Goal: Task Accomplishment & Management: Use online tool/utility

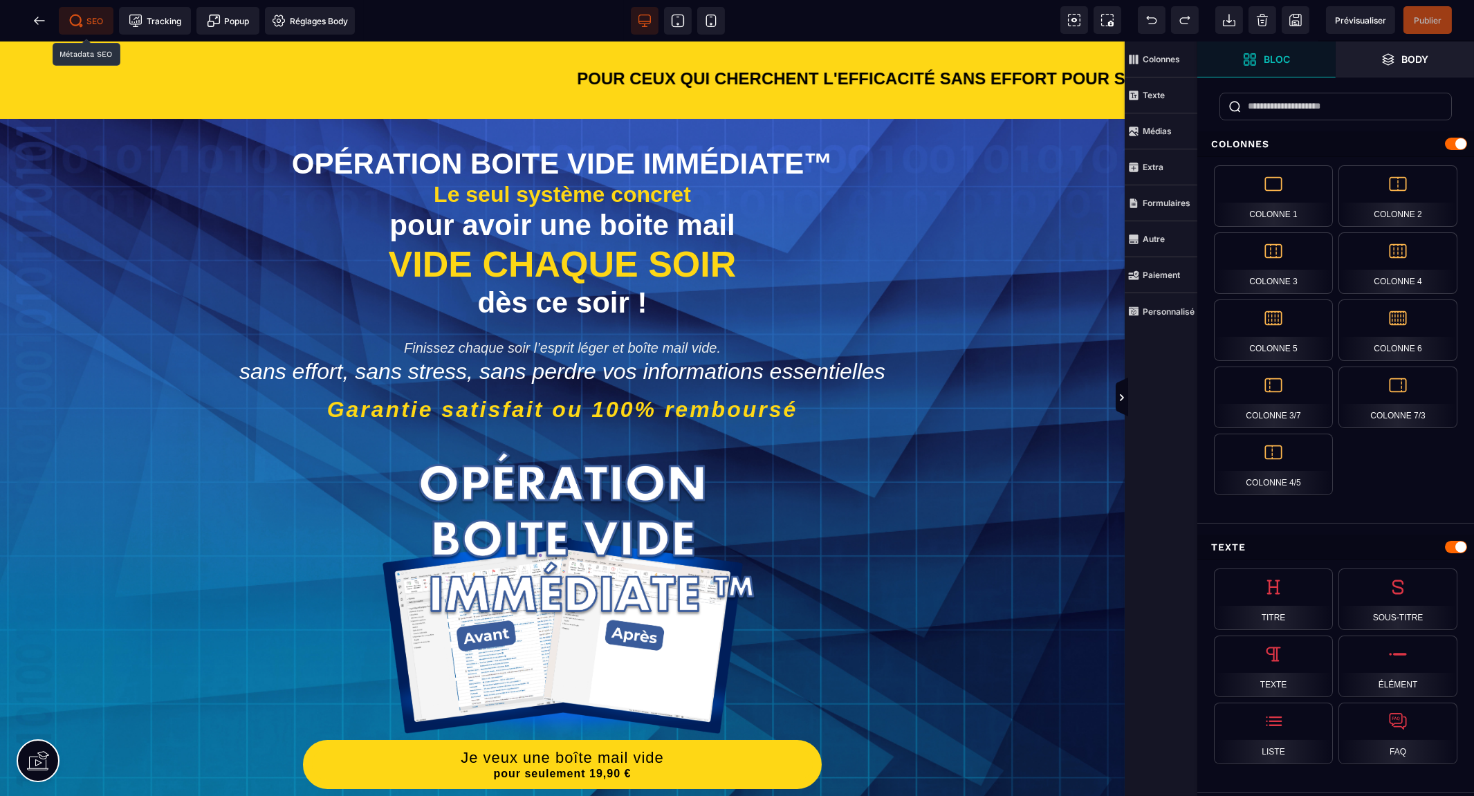
click at [87, 21] on span "SEO" at bounding box center [86, 21] width 35 height 14
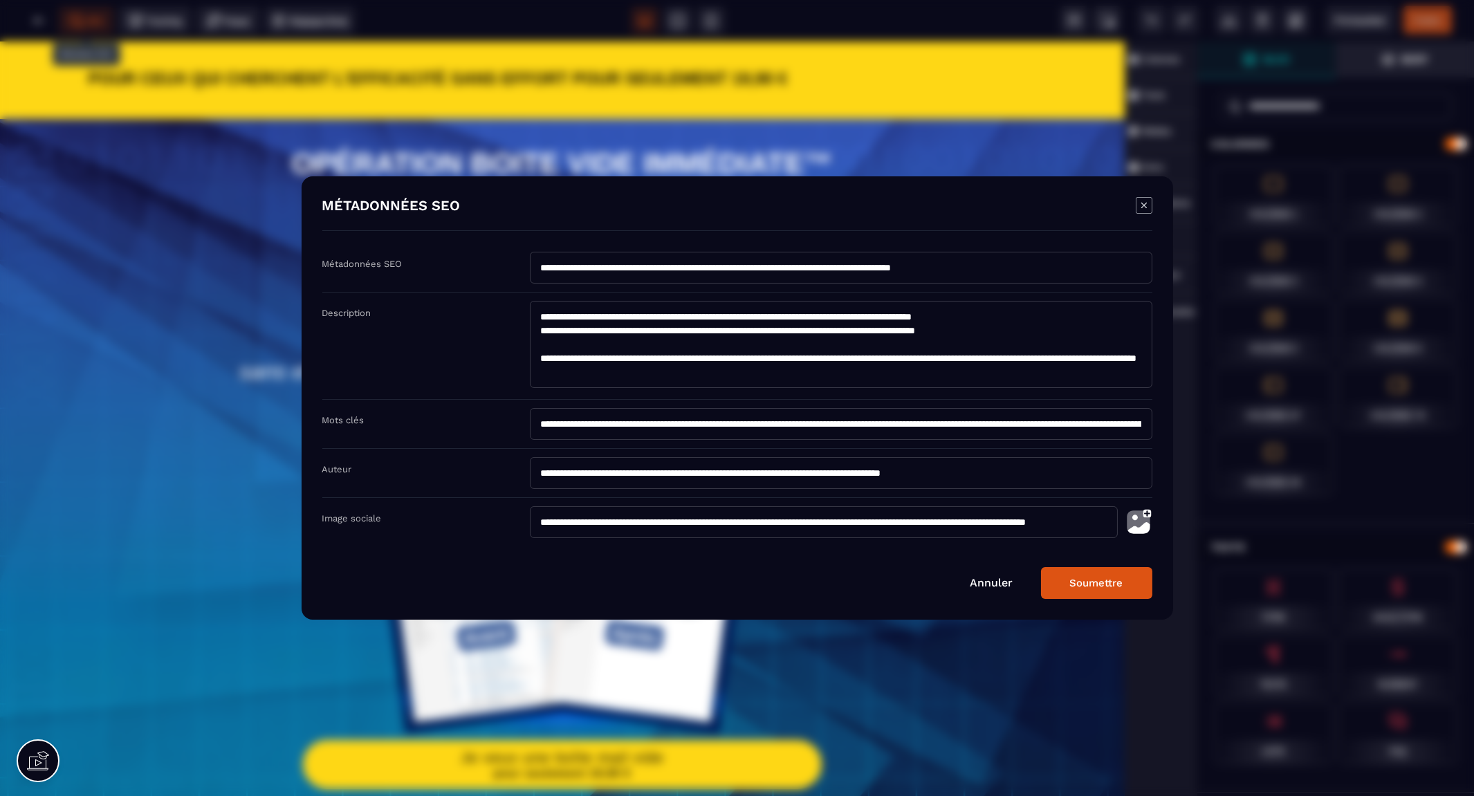
click at [1131, 520] on img "Modal window" at bounding box center [1139, 522] width 28 height 32
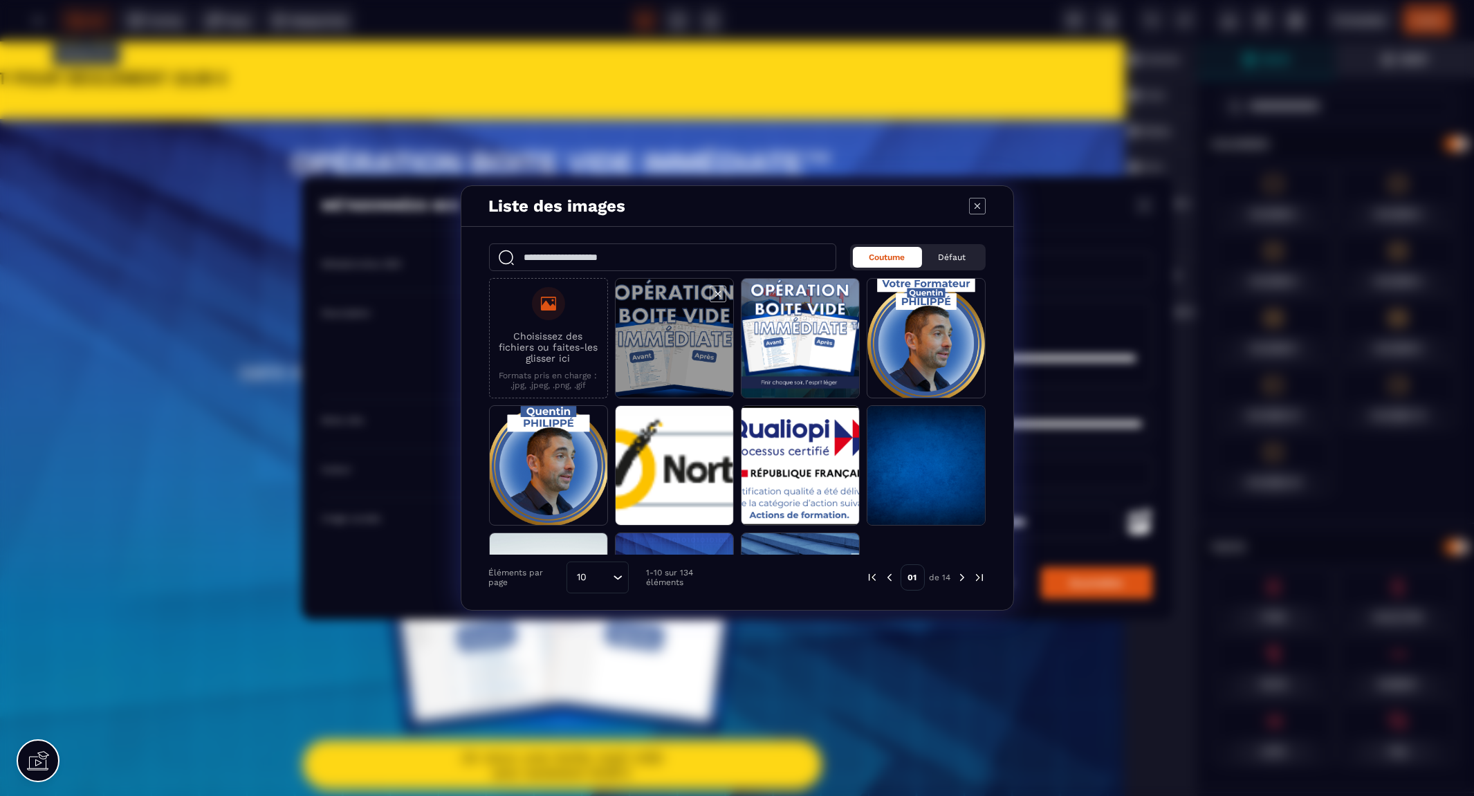
click at [676, 341] on span "Modal window" at bounding box center [675, 339] width 118 height 120
click at [697, 356] on span "Modal window" at bounding box center [675, 339] width 118 height 120
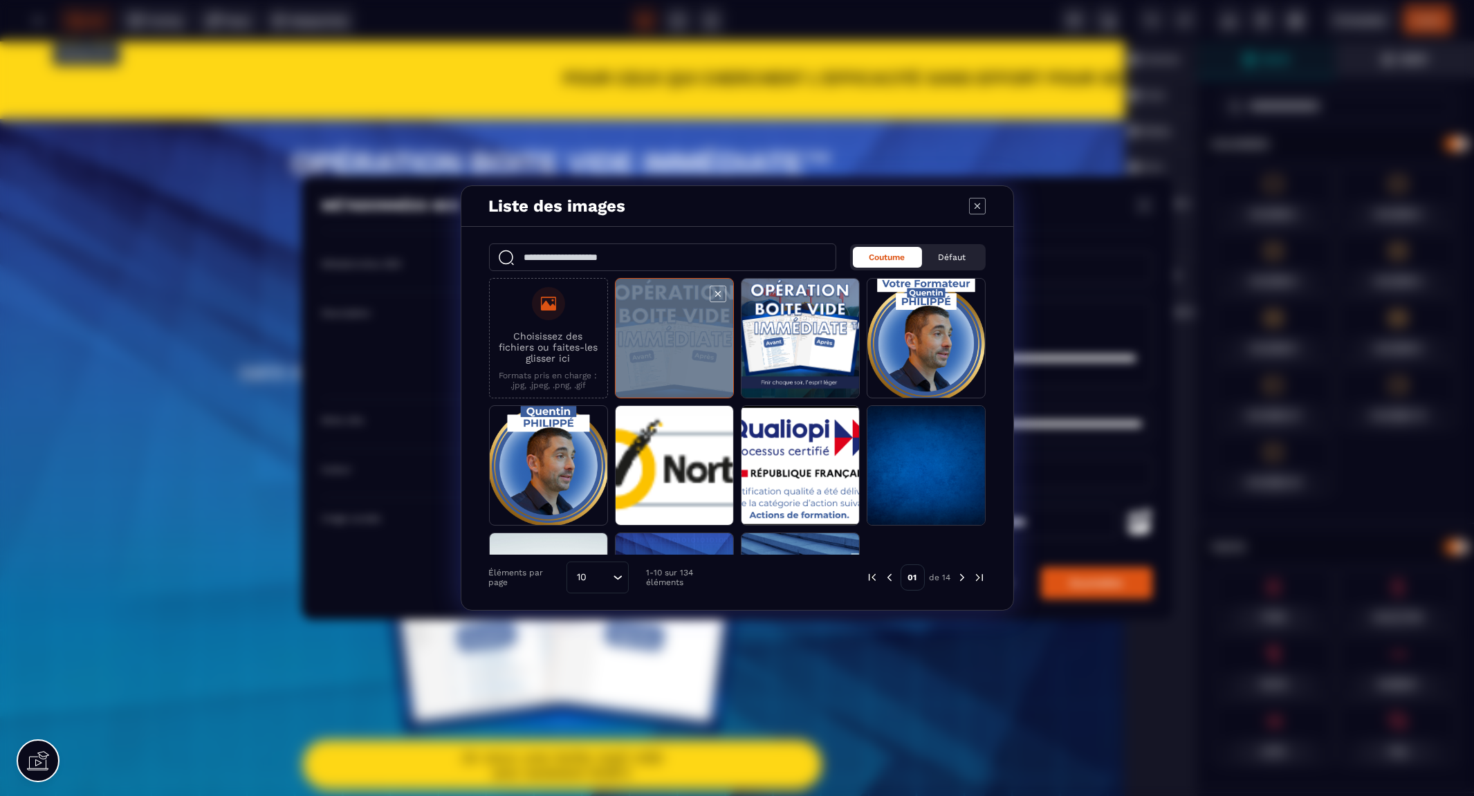
click at [697, 356] on span "Modal window" at bounding box center [675, 339] width 118 height 120
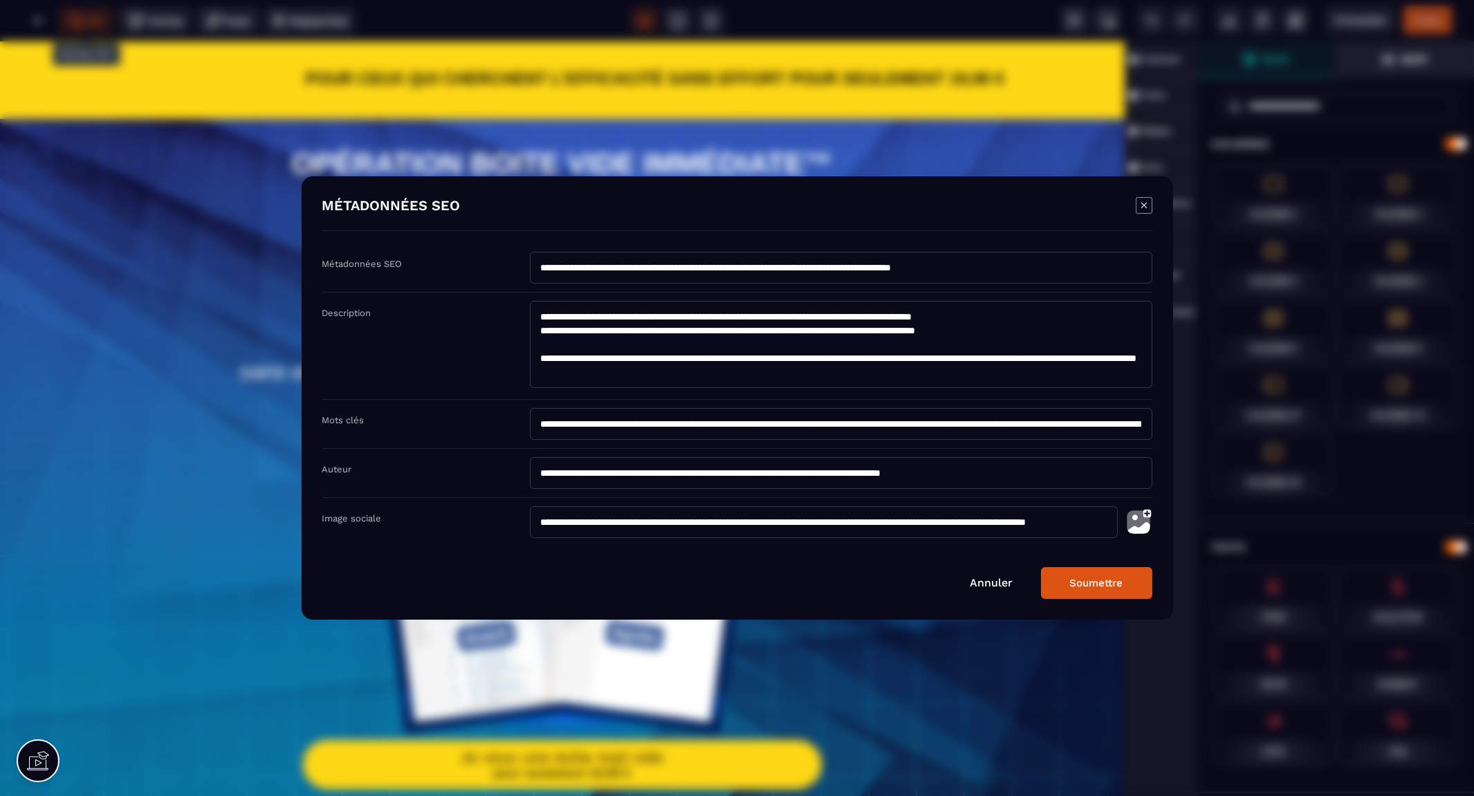
type input "**********"
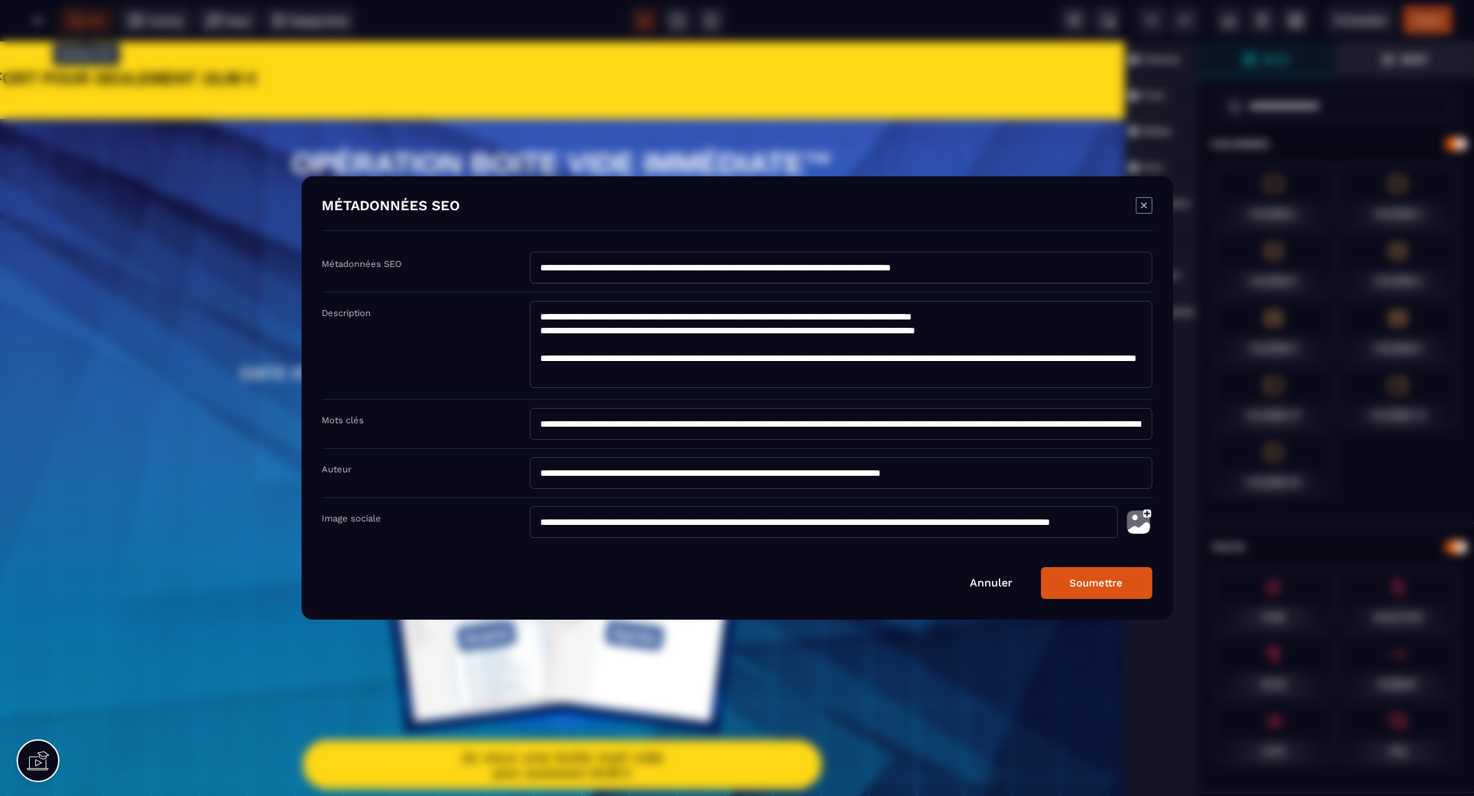
click at [1101, 582] on button "Soumettre" at bounding box center [1096, 583] width 111 height 32
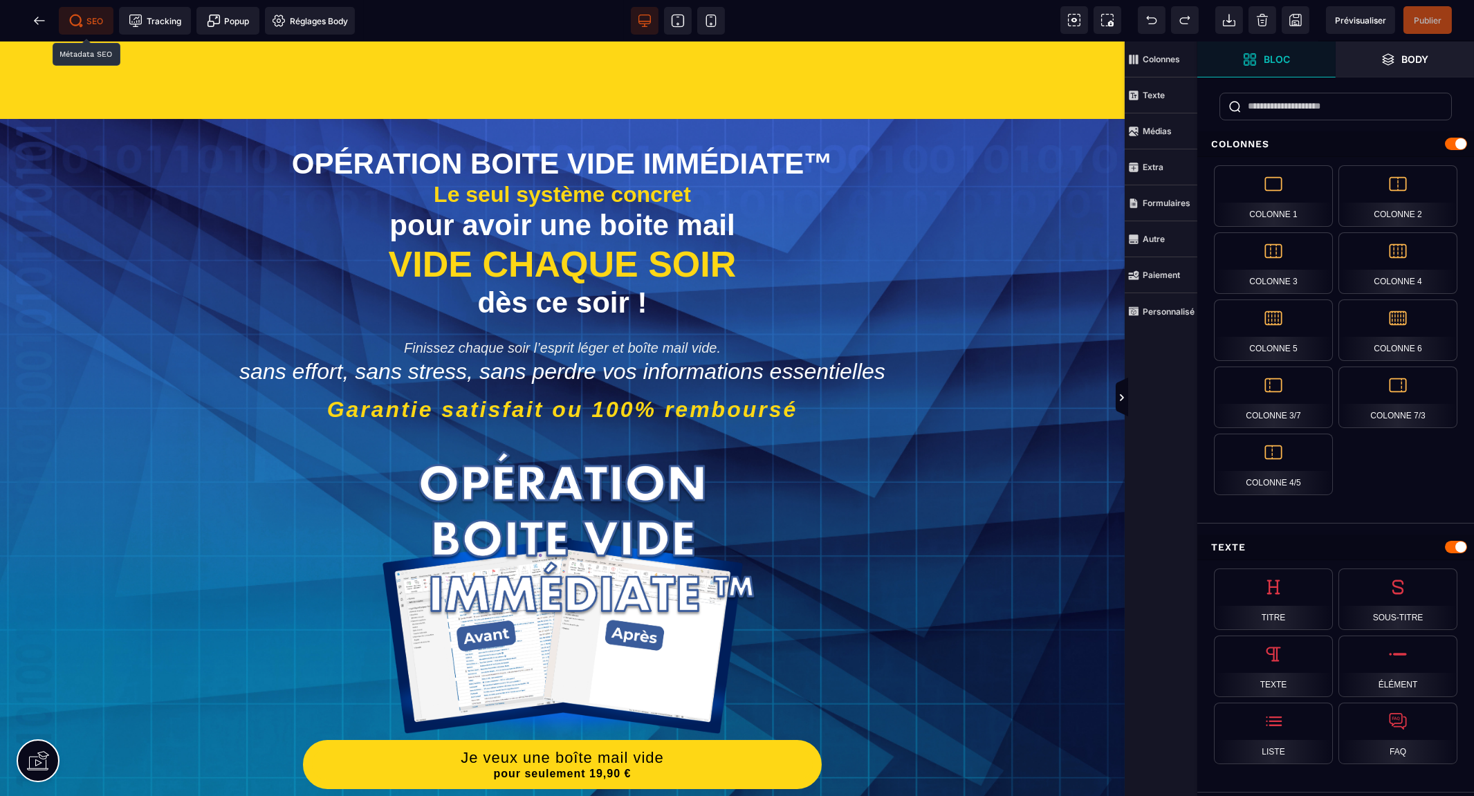
click at [86, 24] on span "SEO" at bounding box center [86, 21] width 35 height 14
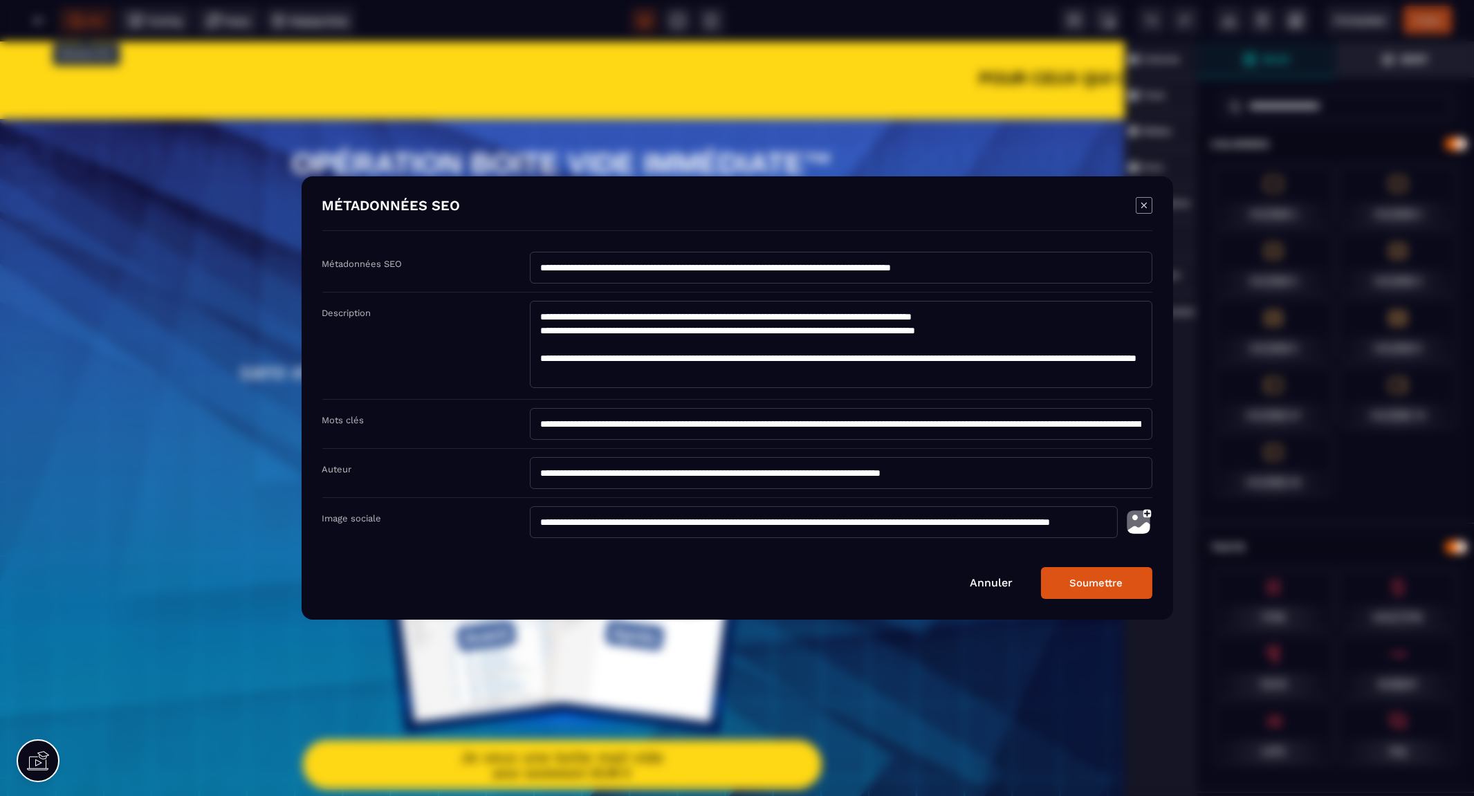
click at [1146, 514] on img "Modal window" at bounding box center [1139, 522] width 28 height 32
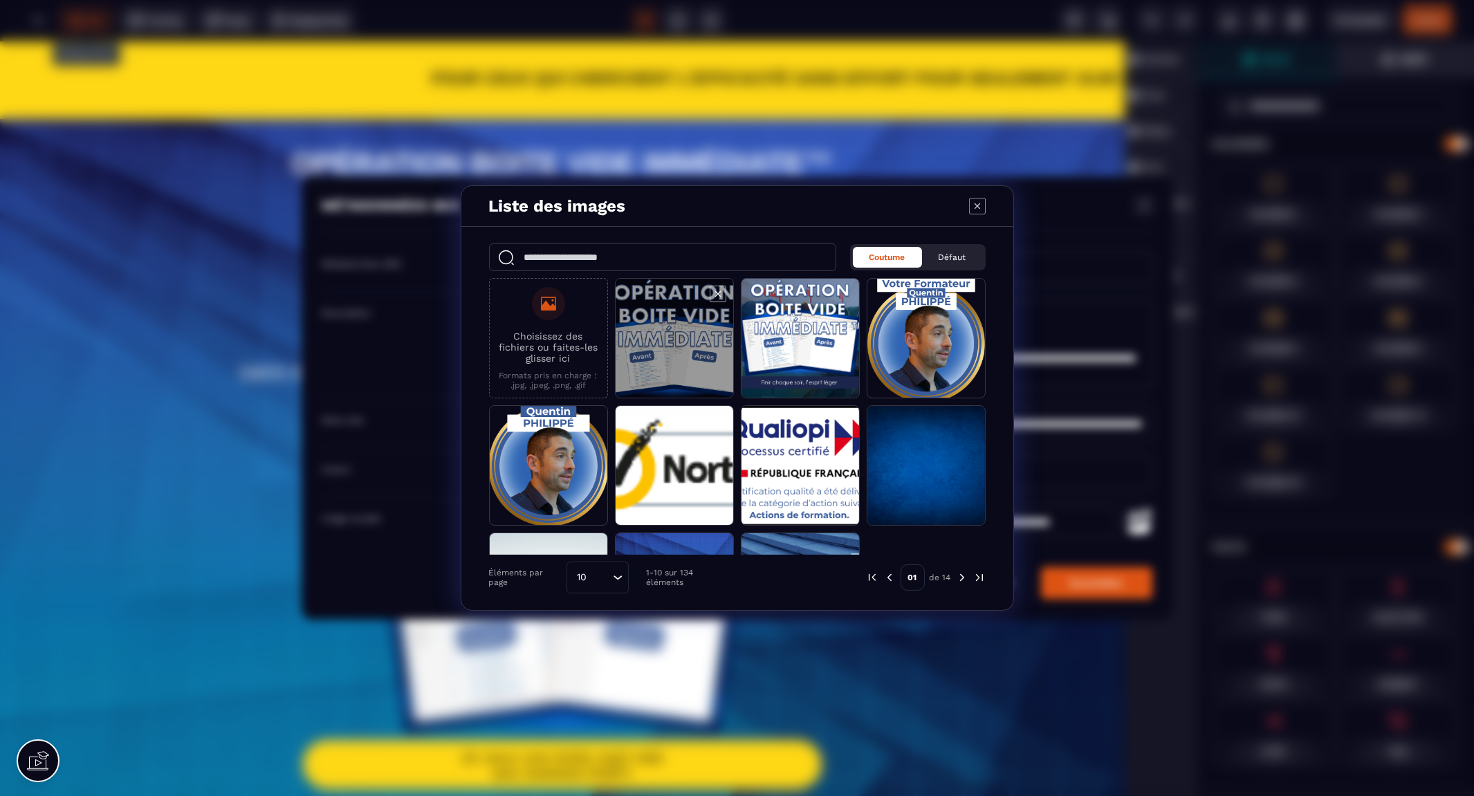
click at [667, 341] on span "Modal window" at bounding box center [675, 339] width 118 height 120
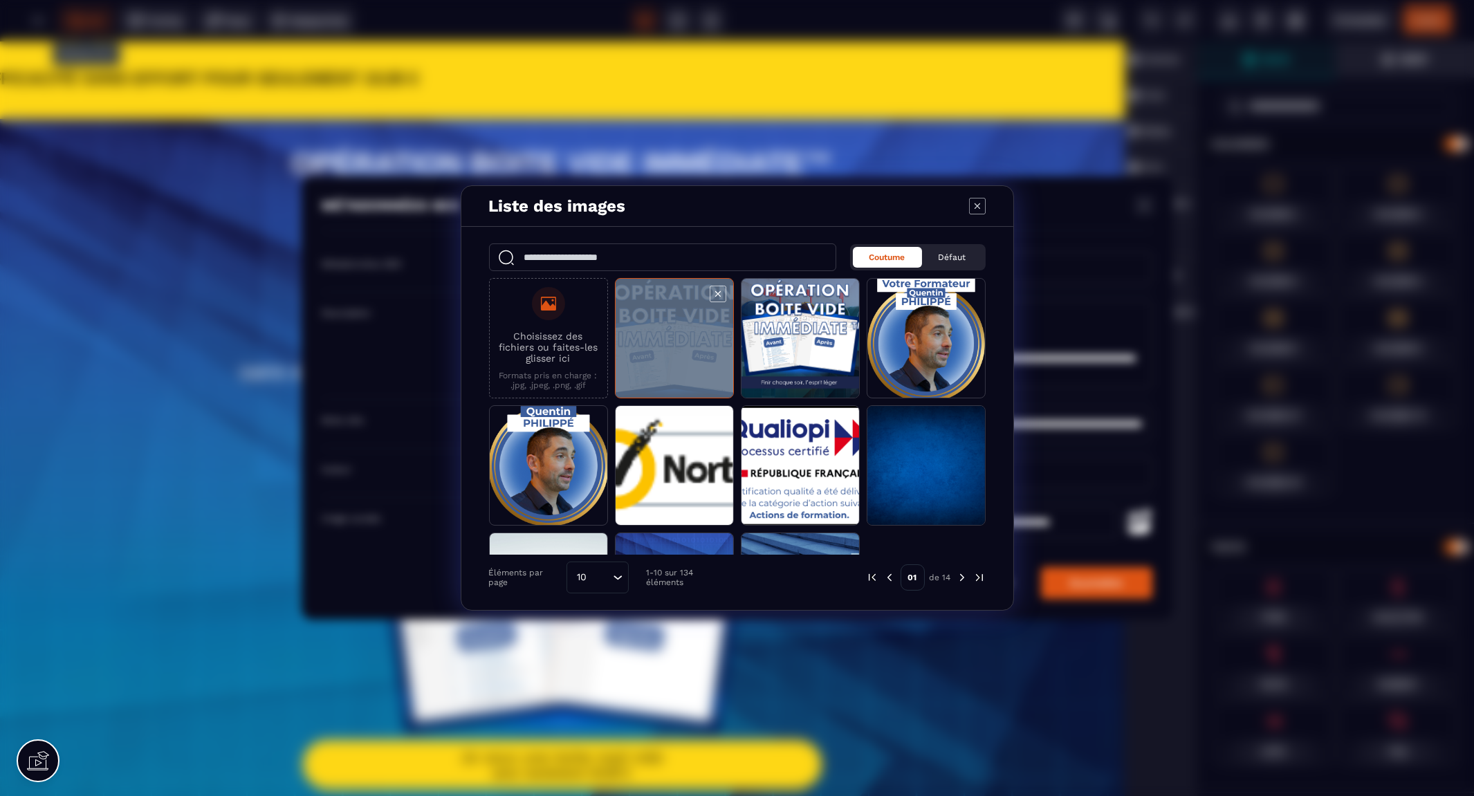
click at [667, 341] on span "Modal window" at bounding box center [675, 339] width 118 height 120
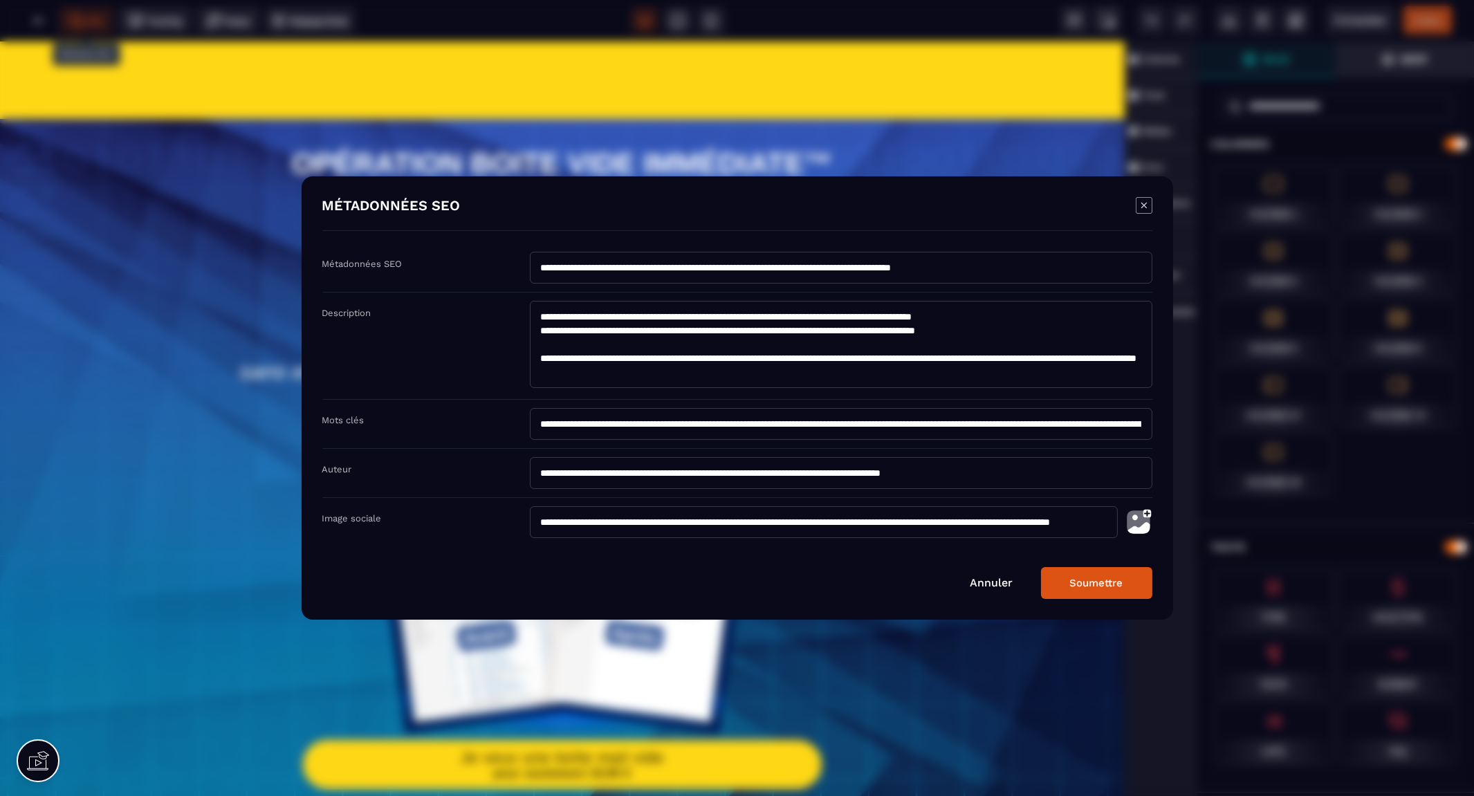
click at [1100, 575] on button "Soumettre" at bounding box center [1096, 583] width 111 height 32
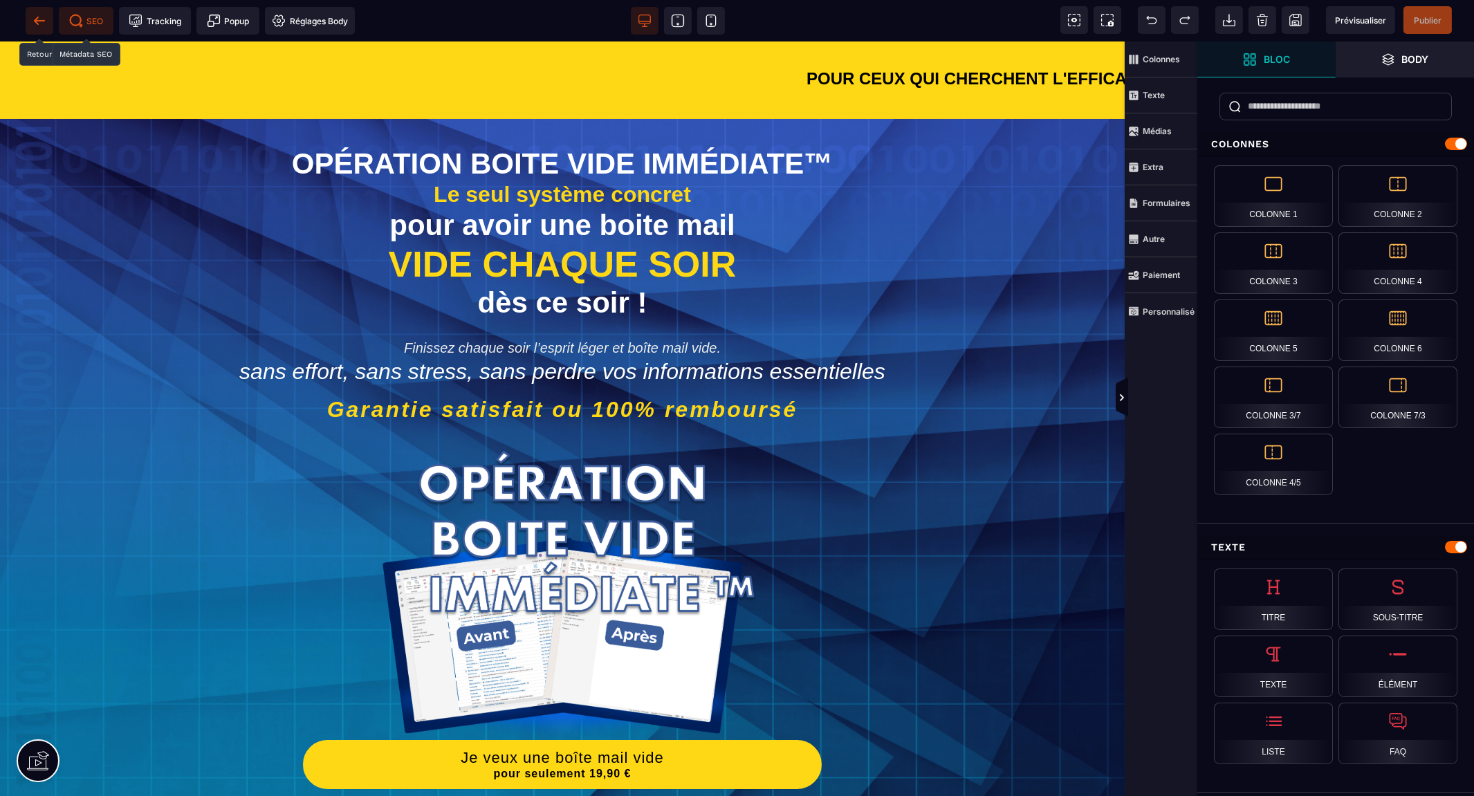
click at [36, 20] on icon at bounding box center [39, 20] width 10 height 1
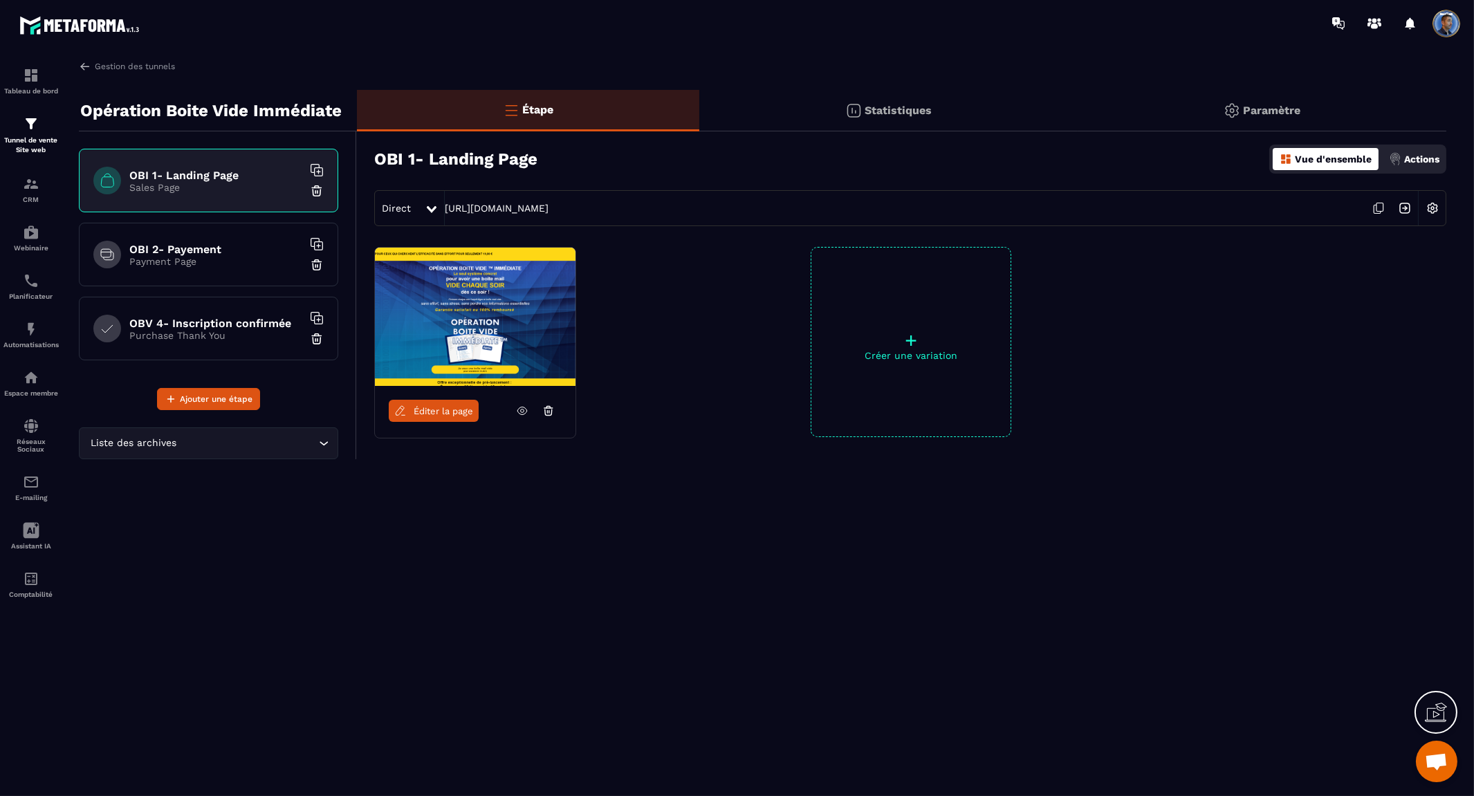
click at [201, 243] on h6 "OBI 2- Payement" at bounding box center [215, 249] width 173 height 13
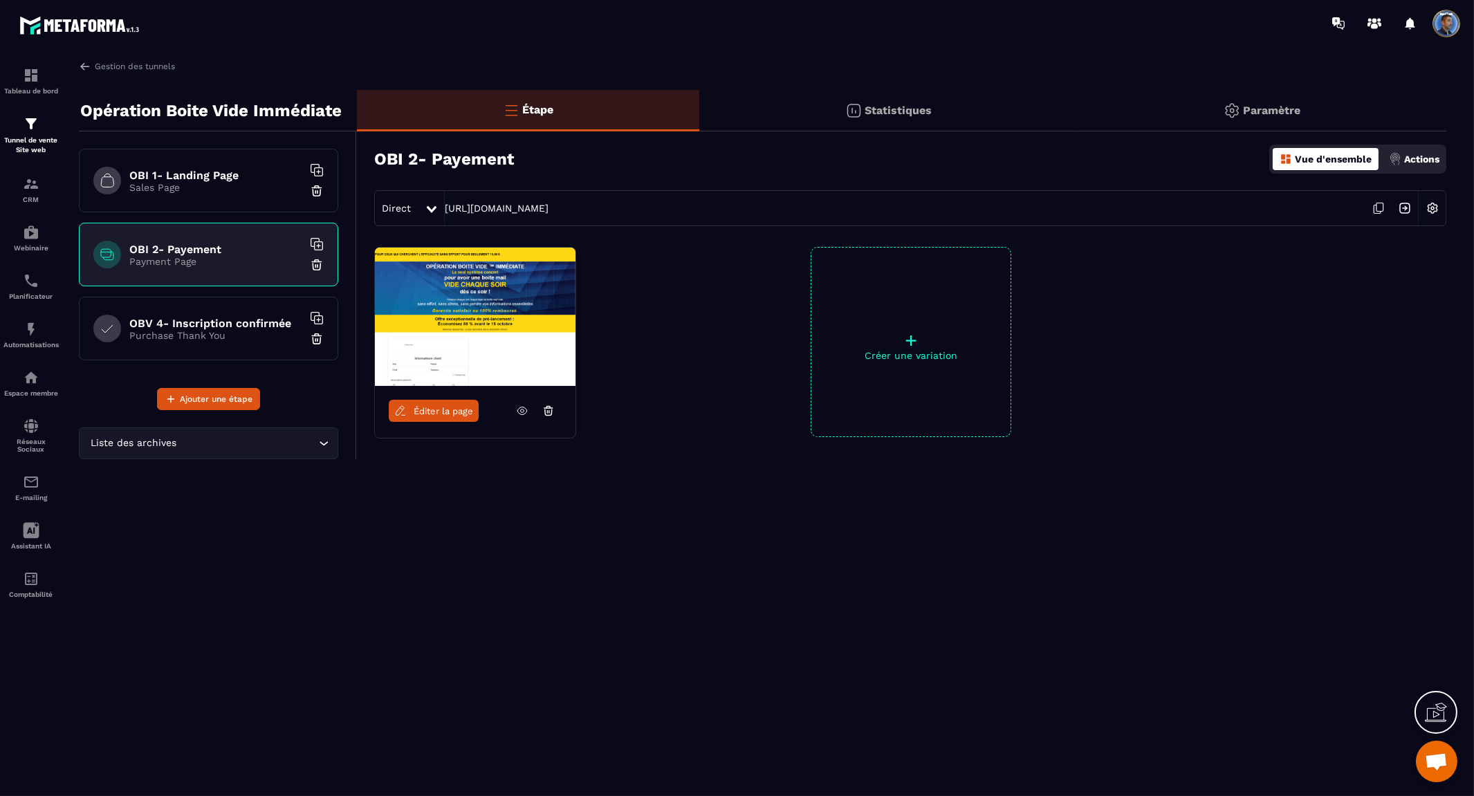
click at [439, 416] on span "Éditer la page" at bounding box center [443, 411] width 59 height 10
